Goal: Information Seeking & Learning: Learn about a topic

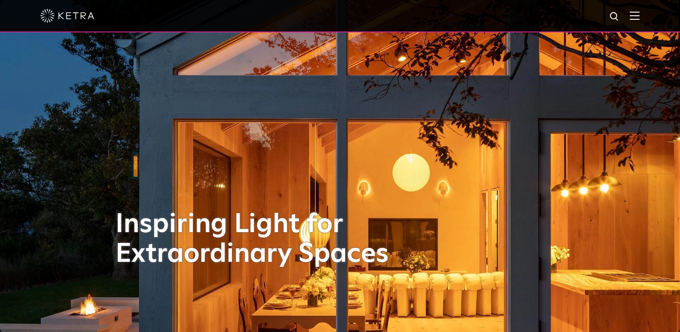
click at [639, 10] on div at bounding box center [339, 15] width 599 height 31
click at [638, 18] on img at bounding box center [635, 15] width 10 height 9
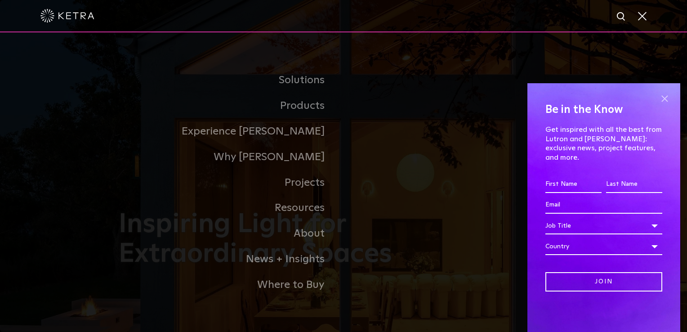
click at [663, 104] on span at bounding box center [663, 98] width 13 height 13
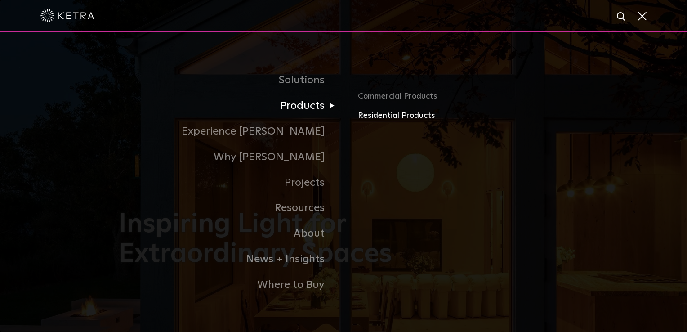
click at [410, 121] on link "Residential Products" at bounding box center [463, 115] width 210 height 13
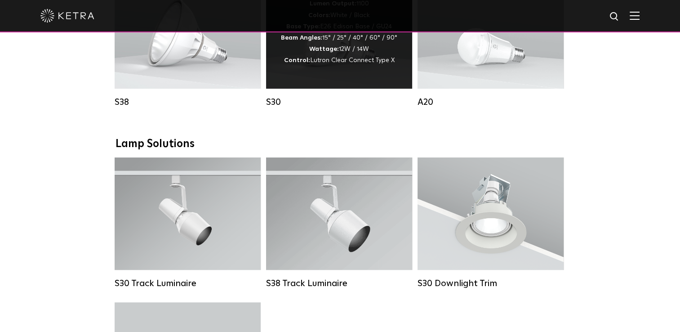
scroll to position [494, 0]
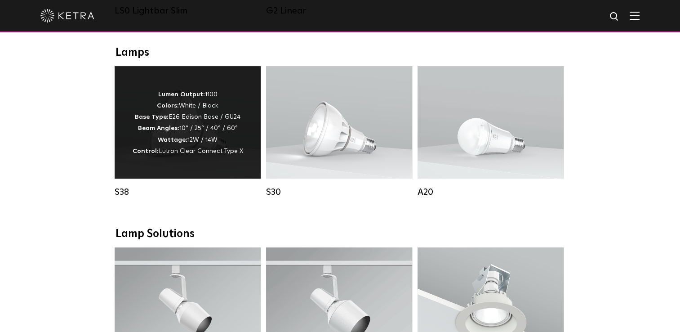
click at [226, 81] on div "Lumen Output: 1100 Colors: White / Black Base Type: E26 Edison Base / GU24 Beam…" at bounding box center [188, 122] width 146 height 112
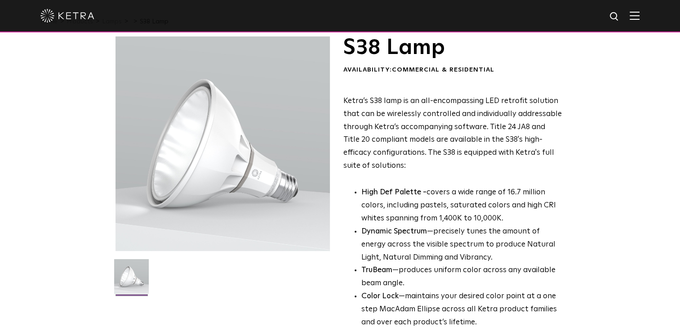
scroll to position [45, 0]
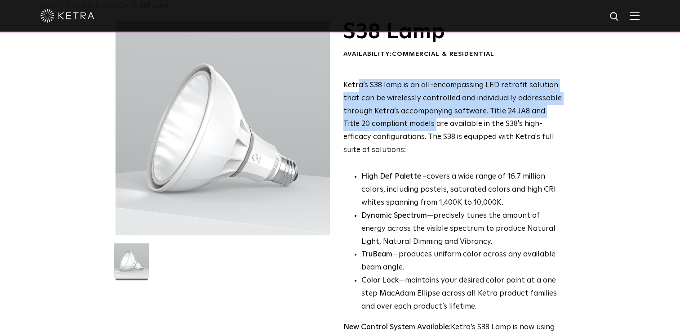
drag, startPoint x: 376, startPoint y: 86, endPoint x: 420, endPoint y: 132, distance: 63.2
click at [420, 132] on p "Ketra’s S38 lamp is an all-encompassing LED retrofit solution that can be wirel…" at bounding box center [452, 118] width 219 height 78
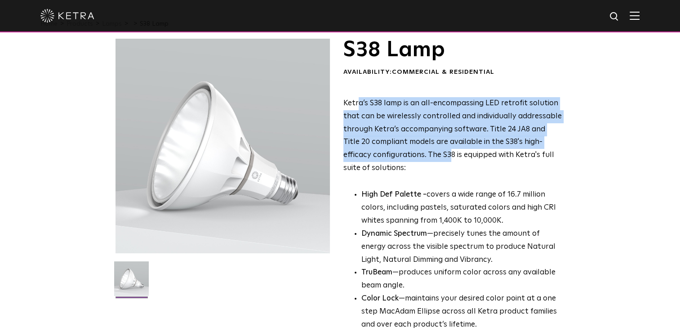
scroll to position [0, 0]
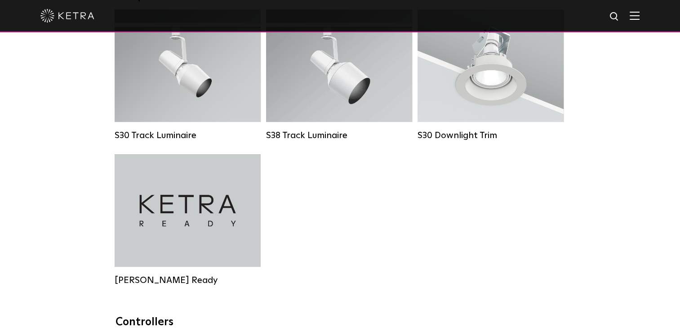
scroll to position [494, 0]
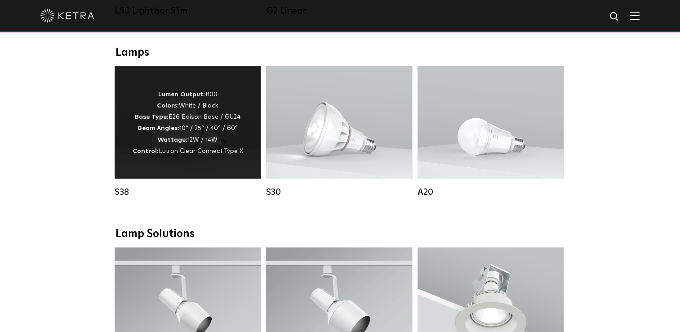
click at [189, 154] on span "Lutron Clear Connect Type X" at bounding box center [201, 151] width 84 height 6
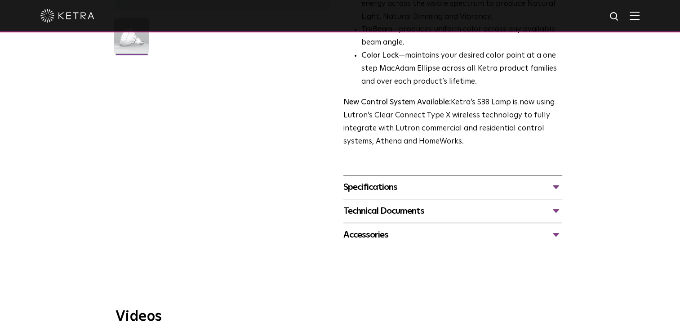
scroll to position [270, 0]
click at [465, 178] on div "Specifications LUMEN OUTPUTS 1100 HOUSING COLORS White, Black BASE TYPES E26 Ed…" at bounding box center [452, 187] width 219 height 24
click at [468, 195] on div "Specifications LUMEN OUTPUTS 1100 HOUSING COLORS White, Black BASE TYPES E26 Ed…" at bounding box center [452, 187] width 219 height 24
click at [556, 188] on div "Specifications" at bounding box center [452, 187] width 219 height 14
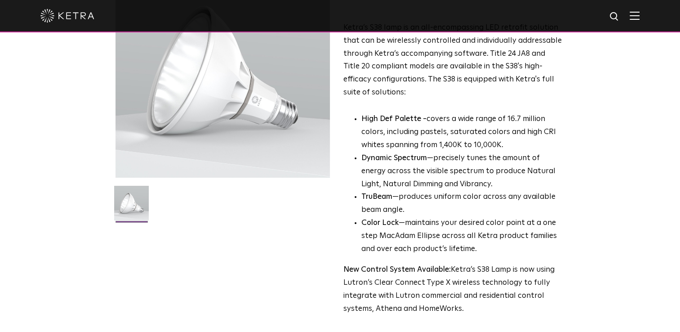
scroll to position [0, 0]
